Goal: Task Accomplishment & Management: Use online tool/utility

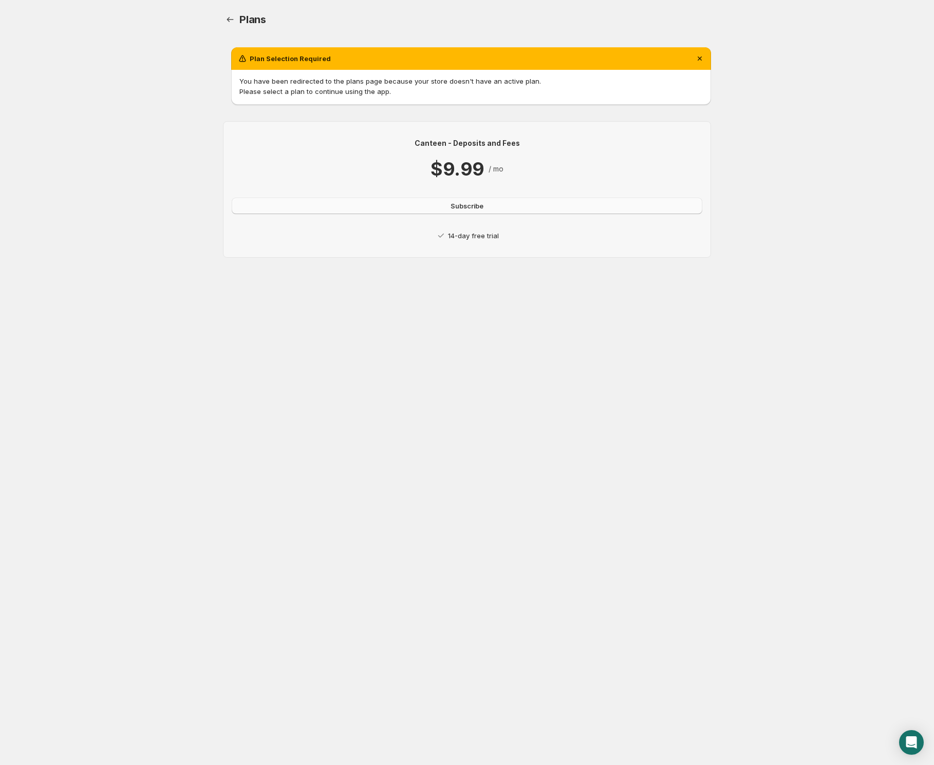
click at [441, 205] on button "Subscribe" at bounding box center [467, 206] width 471 height 16
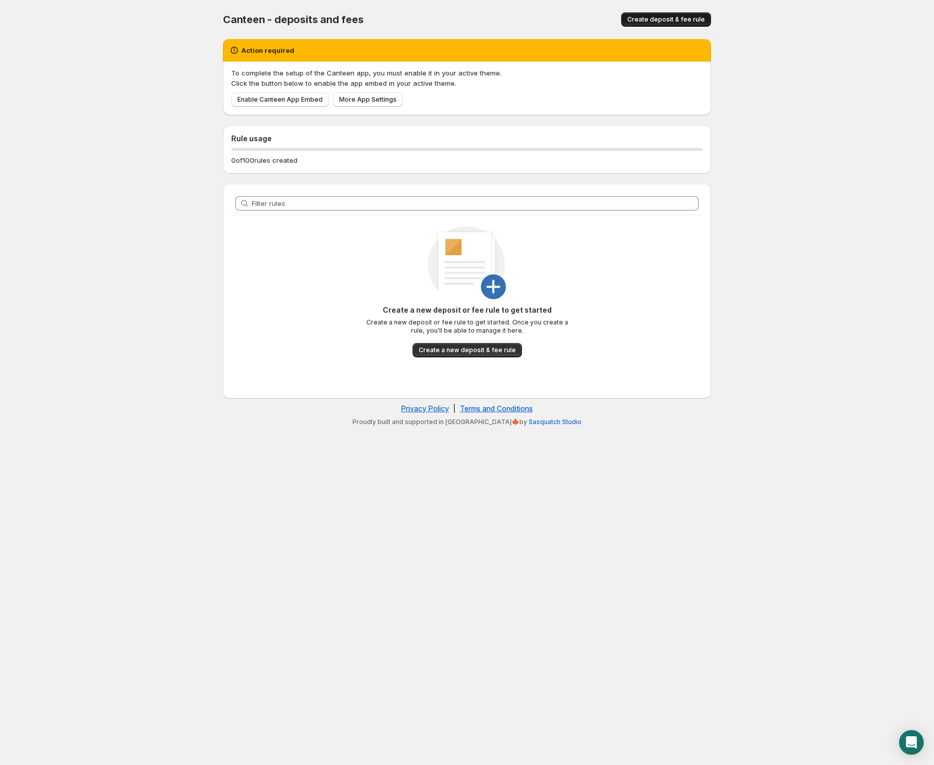
click at [679, 18] on span "Create deposit & fee rule" at bounding box center [666, 19] width 78 height 8
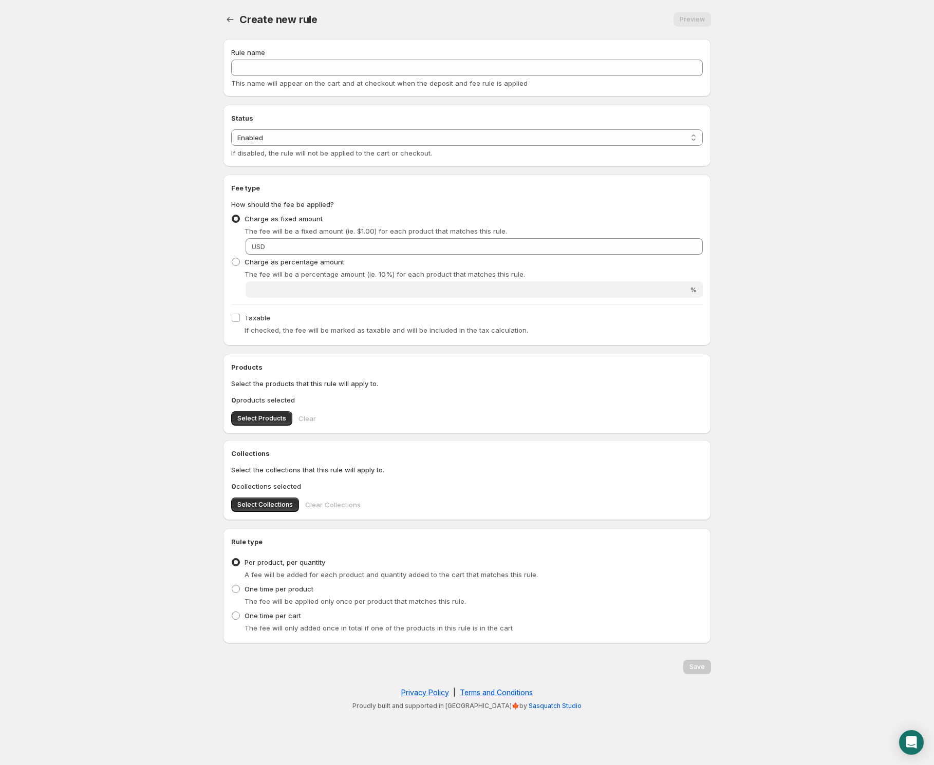
click at [248, 246] on div "USD" at bounding box center [474, 246] width 457 height 16
click at [255, 246] on span "USD" at bounding box center [258, 246] width 13 height 8
click at [252, 245] on span "USD" at bounding box center [258, 246] width 13 height 8
click at [328, 249] on input "Fixed amount" at bounding box center [485, 246] width 435 height 16
click at [364, 249] on input "Fixed amount" at bounding box center [485, 246] width 435 height 16
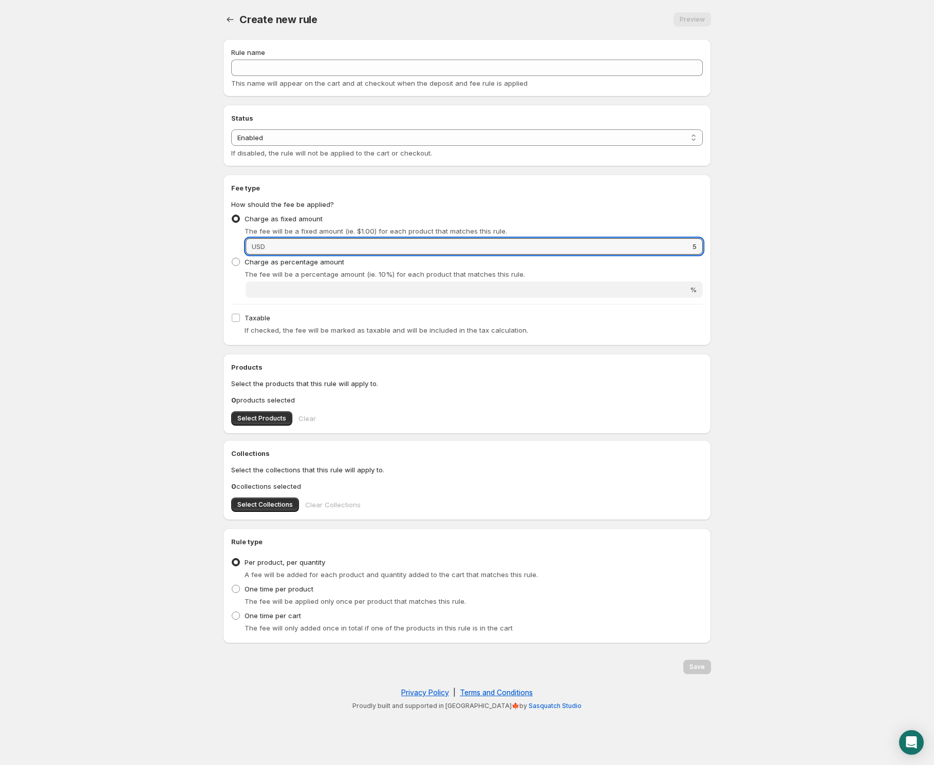
type input "5"
click at [818, 276] on body "Home Help Create new rule. This page is ready Create new rule Preview More acti…" at bounding box center [467, 382] width 934 height 765
click at [280, 619] on span "One time per cart" at bounding box center [273, 616] width 57 height 8
click at [232, 612] on input "One time per cart" at bounding box center [232, 612] width 1 height 1
radio input "true"
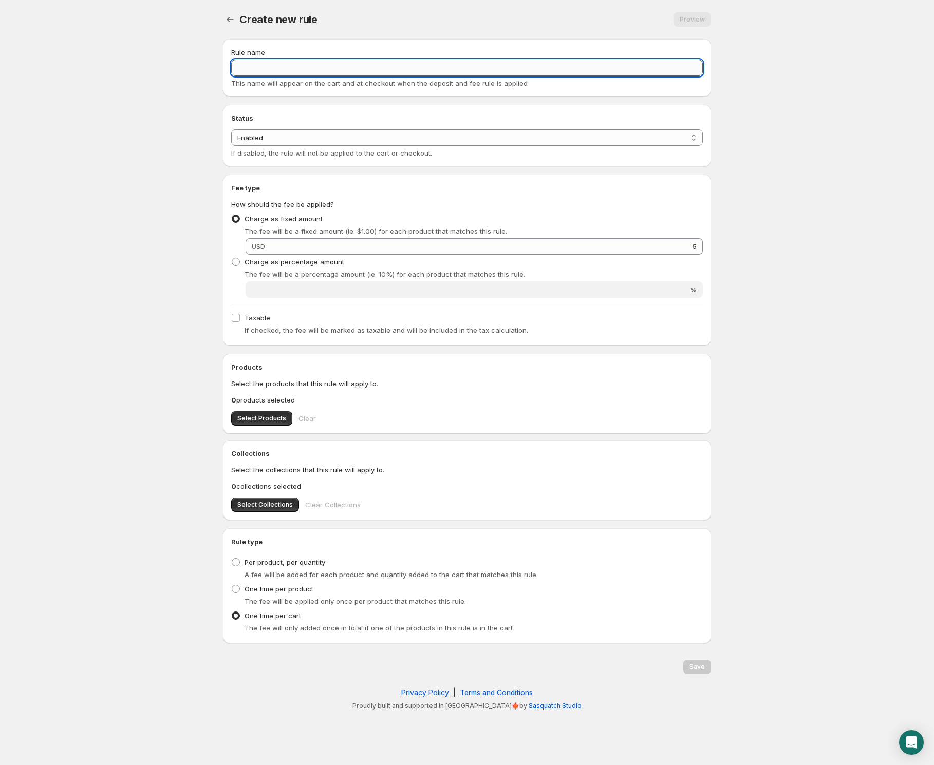
click at [338, 60] on input "Rule name" at bounding box center [467, 68] width 472 height 16
